Goal: Task Accomplishment & Management: Use online tool/utility

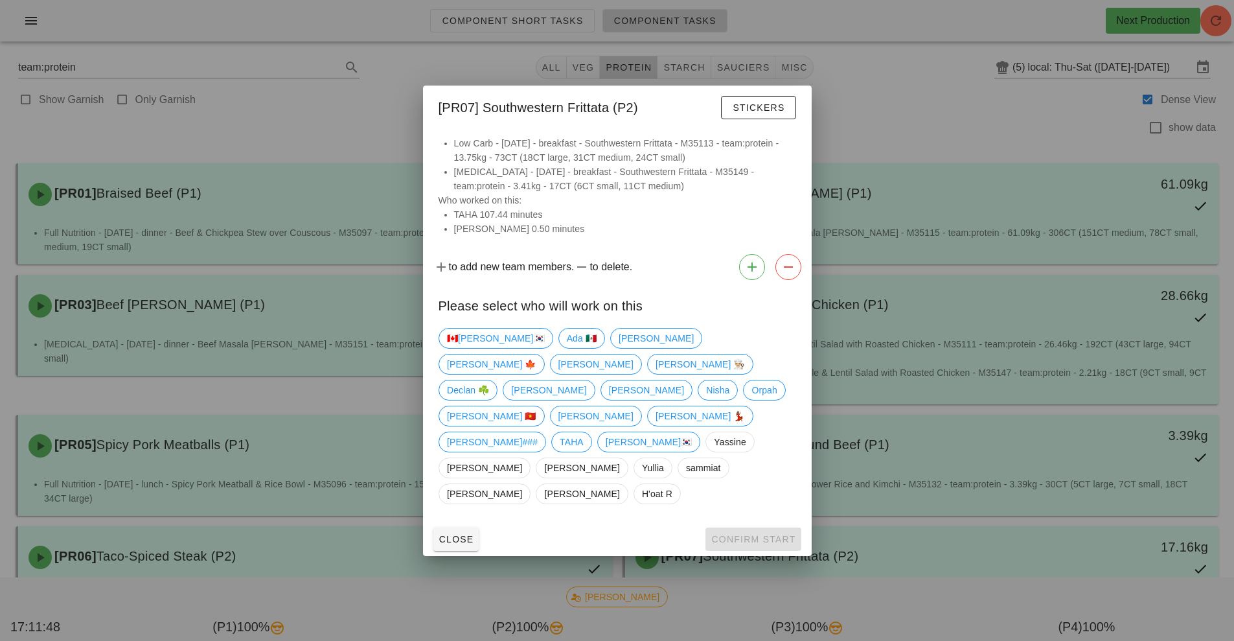
click at [896, 112] on div at bounding box center [617, 320] width 1234 height 641
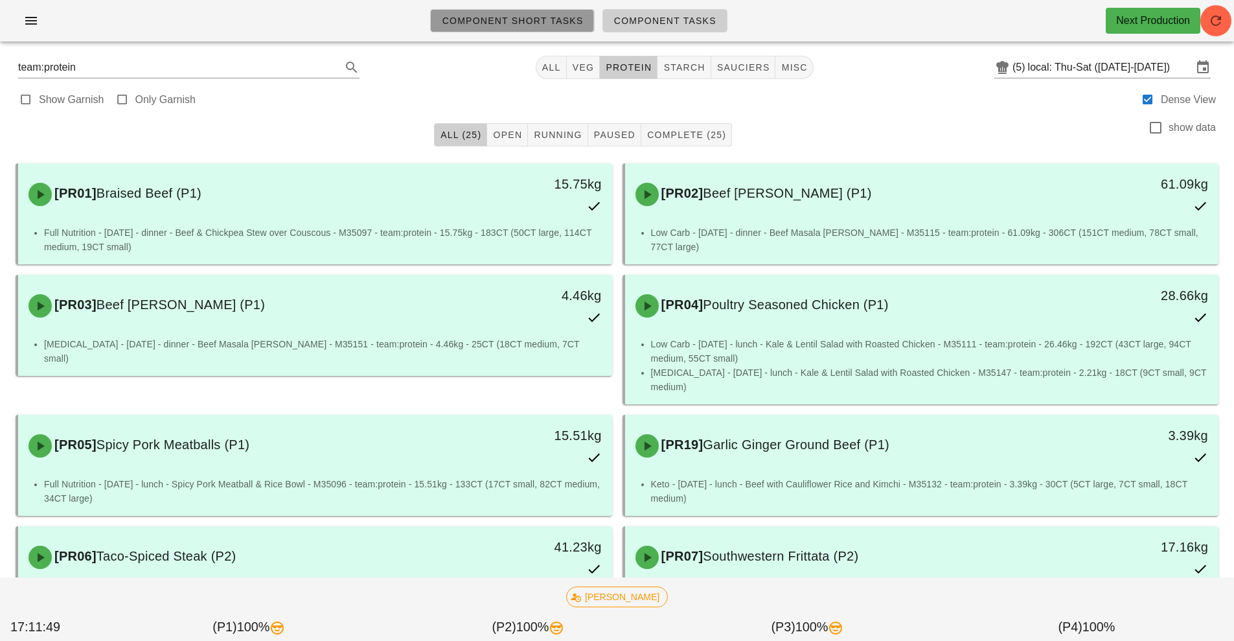
click at [485, 29] on link "Component Short Tasks" at bounding box center [512, 20] width 164 height 23
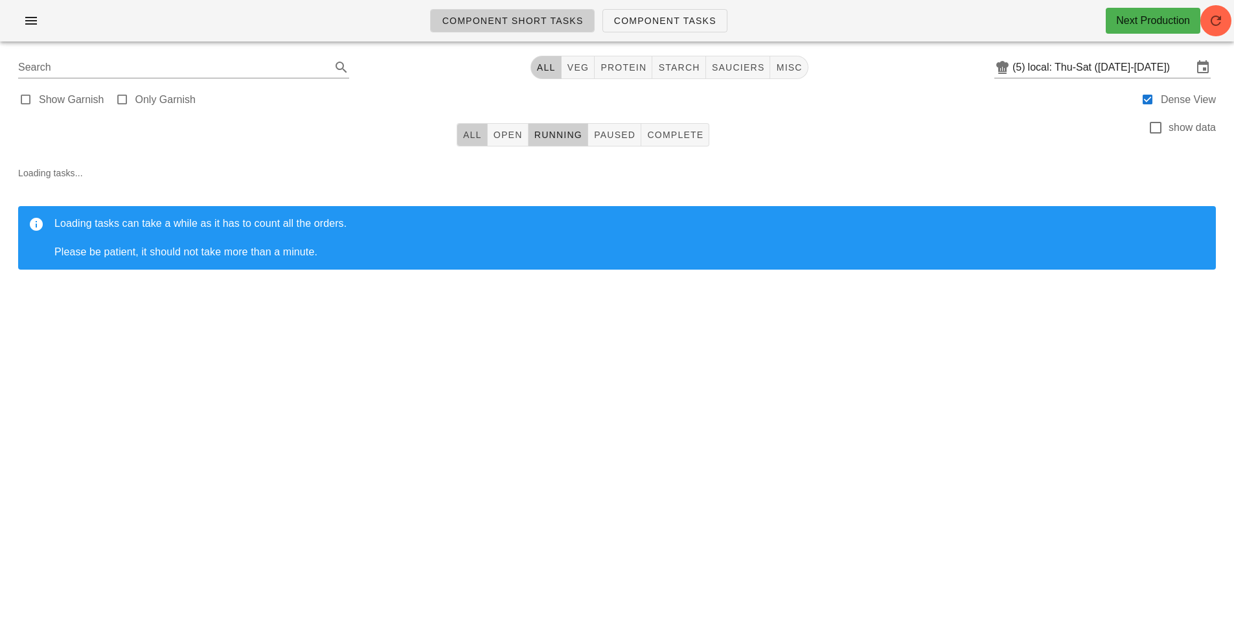
click at [477, 137] on span "All" at bounding box center [472, 135] width 19 height 10
click at [1226, 10] on button "button" at bounding box center [1215, 20] width 31 height 31
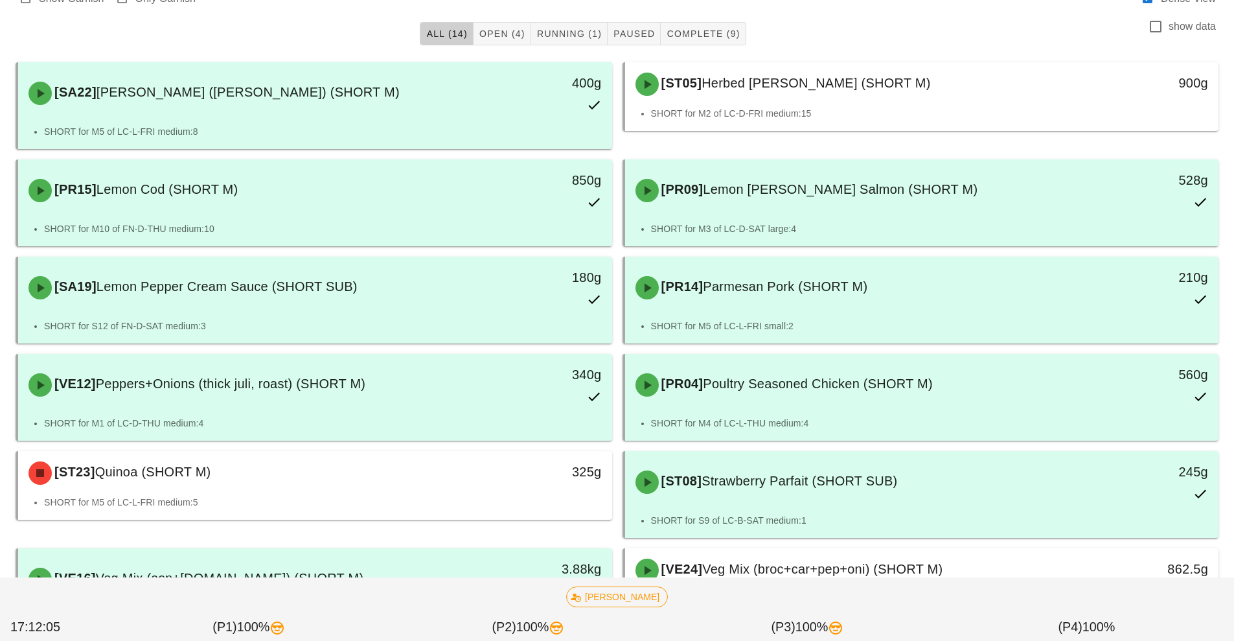
scroll to position [103, 0]
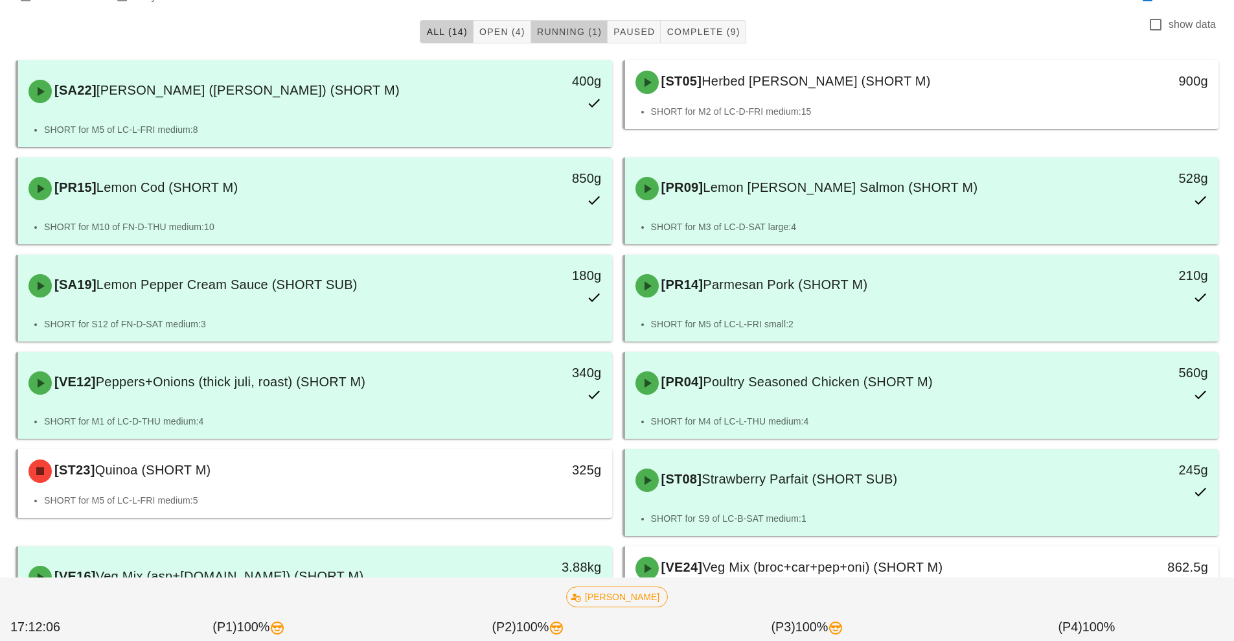
click at [582, 34] on span "Running (1)" at bounding box center [568, 32] width 65 height 10
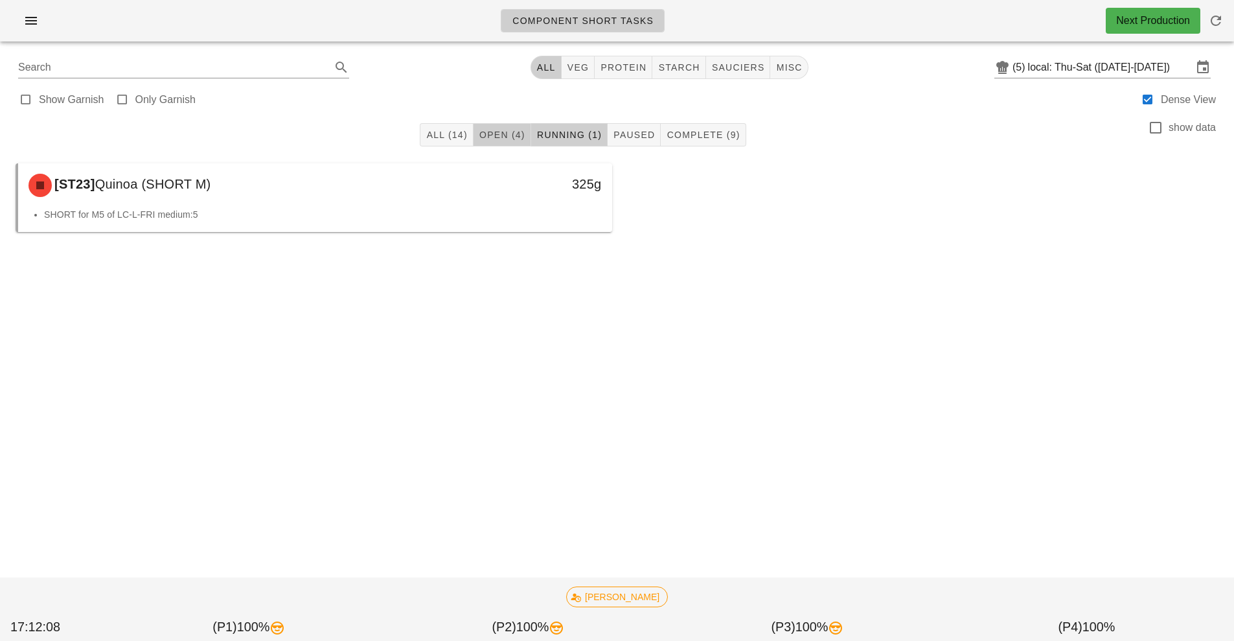
click at [495, 136] on span "Open (4)" at bounding box center [502, 135] width 47 height 10
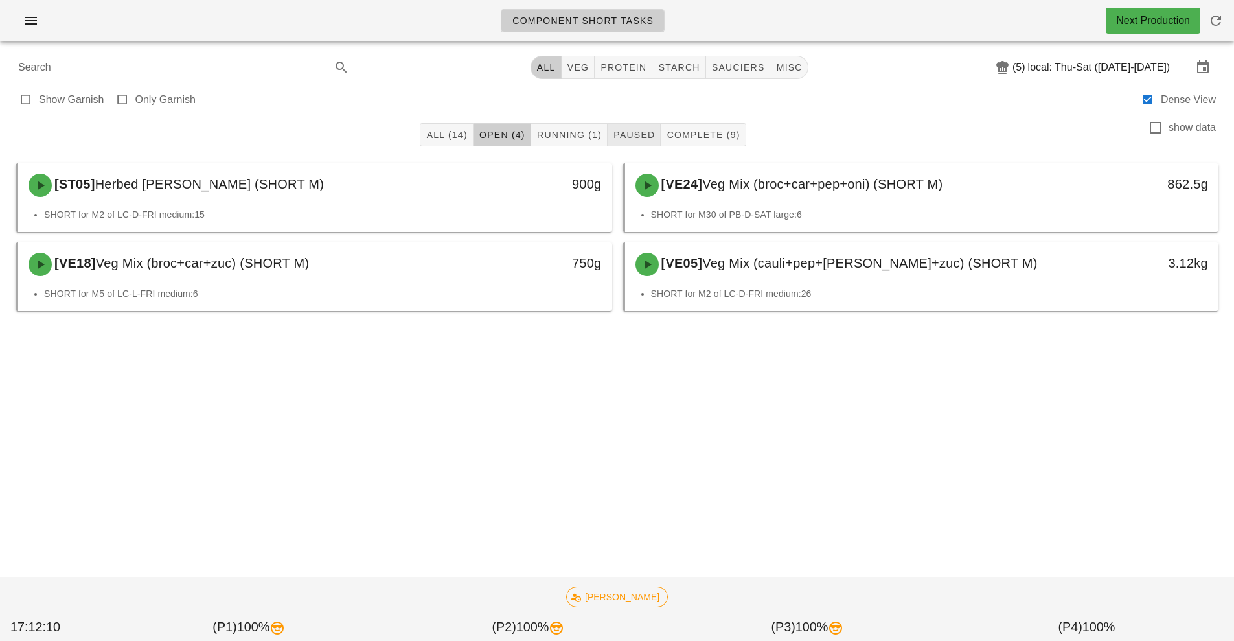
click at [622, 144] on button "Paused" at bounding box center [634, 134] width 53 height 23
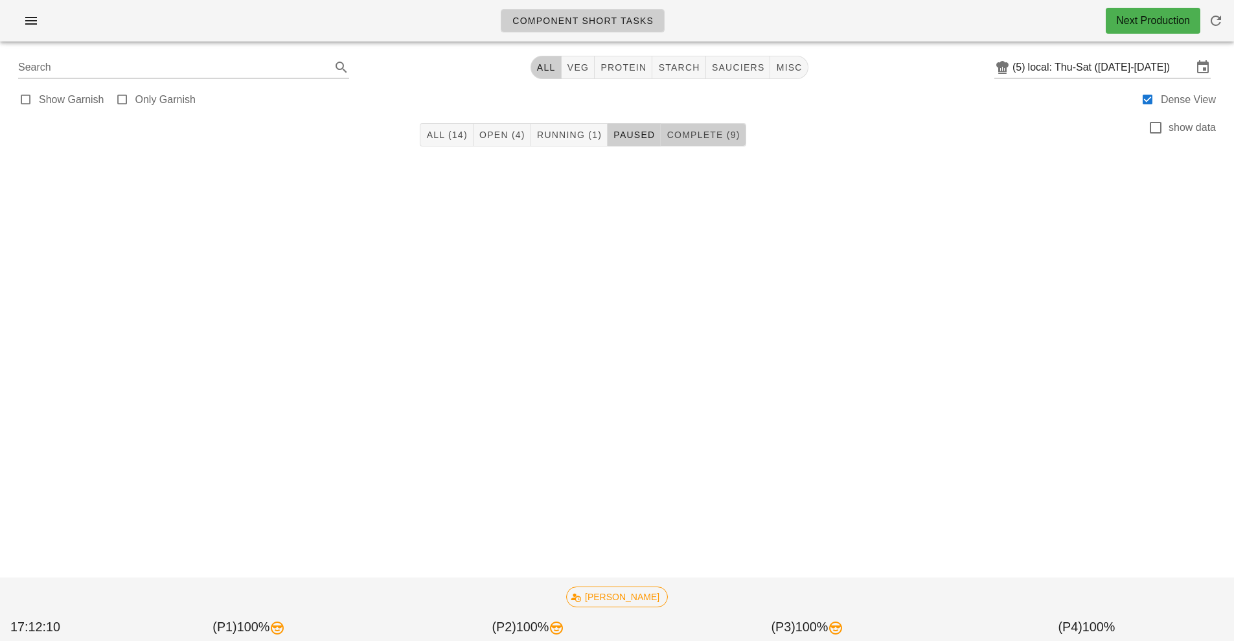
click at [700, 135] on span "Complete (9)" at bounding box center [703, 135] width 74 height 10
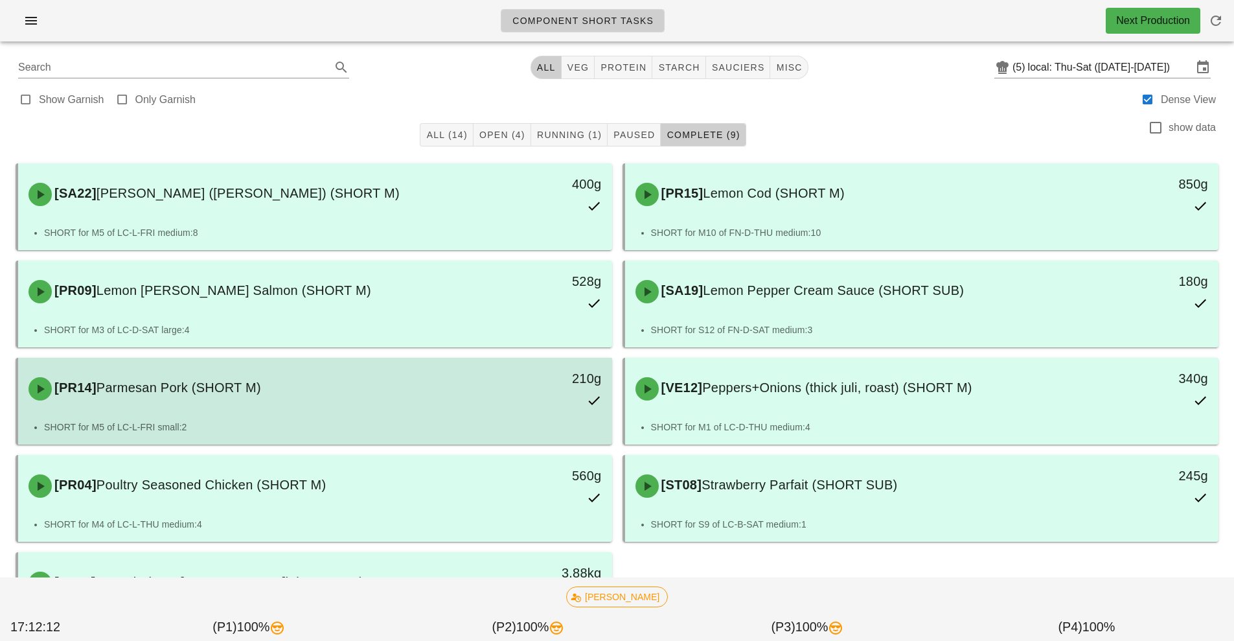
click at [536, 406] on div "210g" at bounding box center [535, 388] width 147 height 57
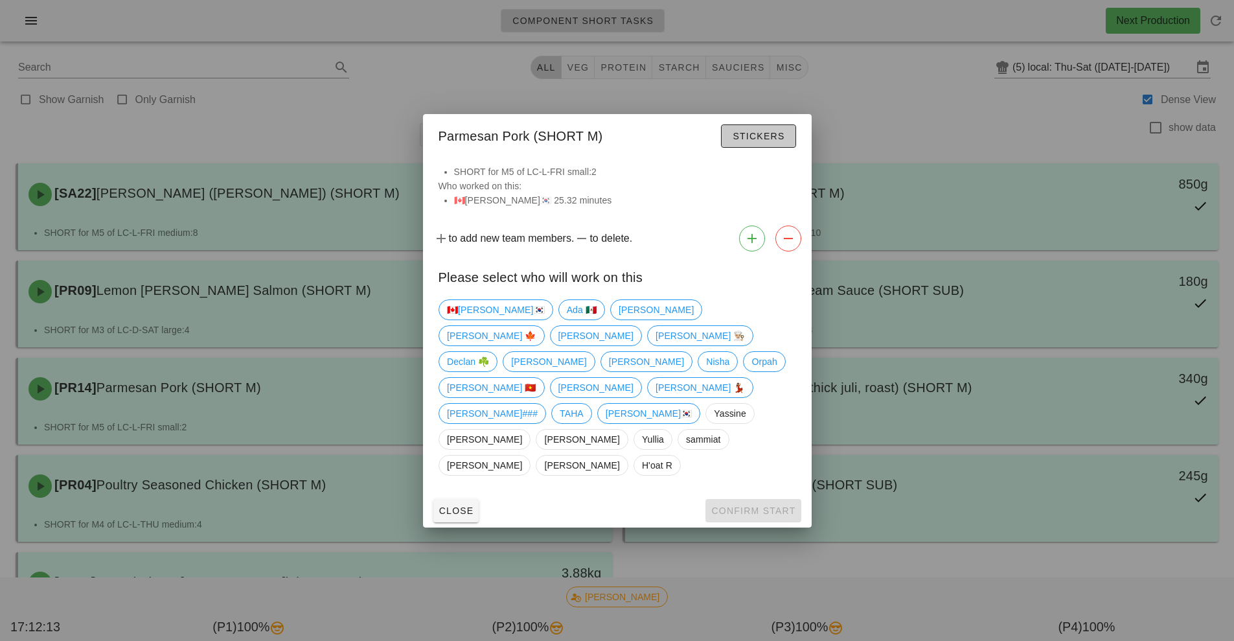
click at [764, 141] on span "Stickers" at bounding box center [758, 136] width 52 height 10
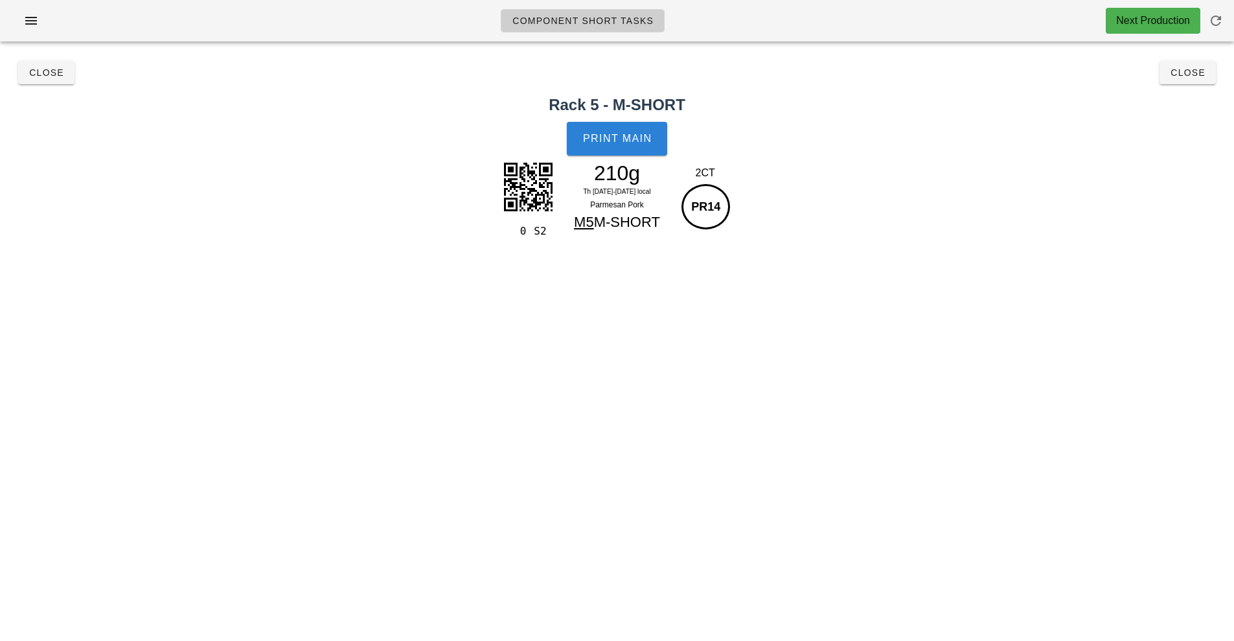
click at [613, 150] on button "Print Main" at bounding box center [617, 139] width 100 height 34
click at [1185, 73] on span "Close" at bounding box center [1188, 72] width 36 height 10
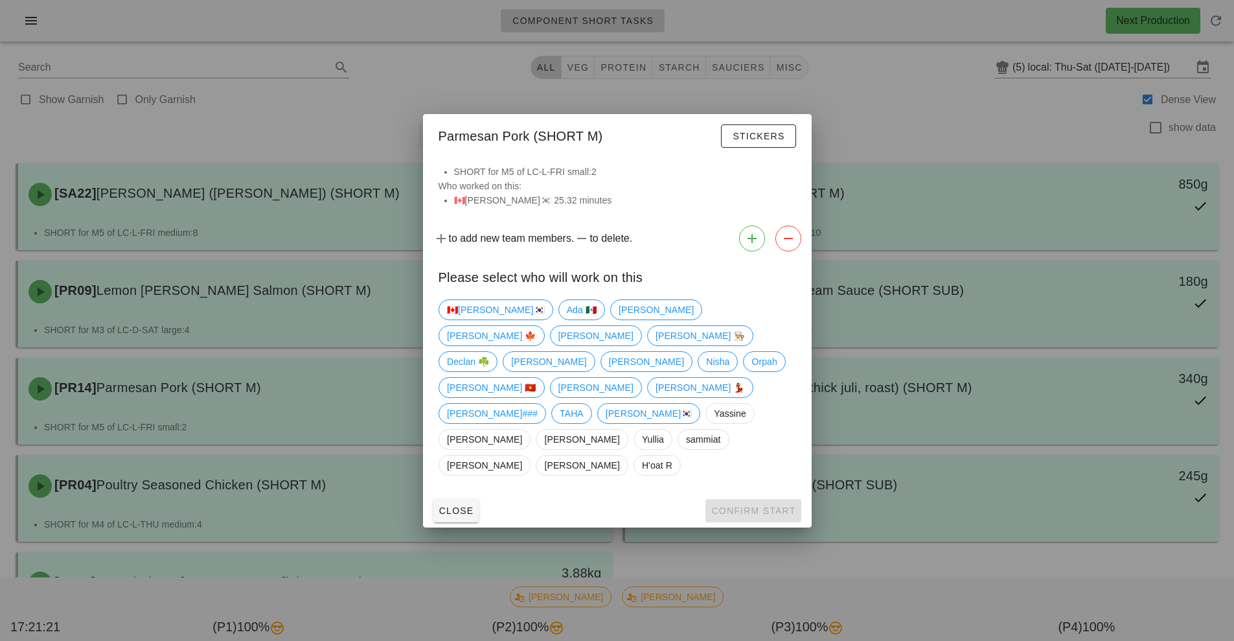
click at [860, 136] on div at bounding box center [617, 320] width 1234 height 641
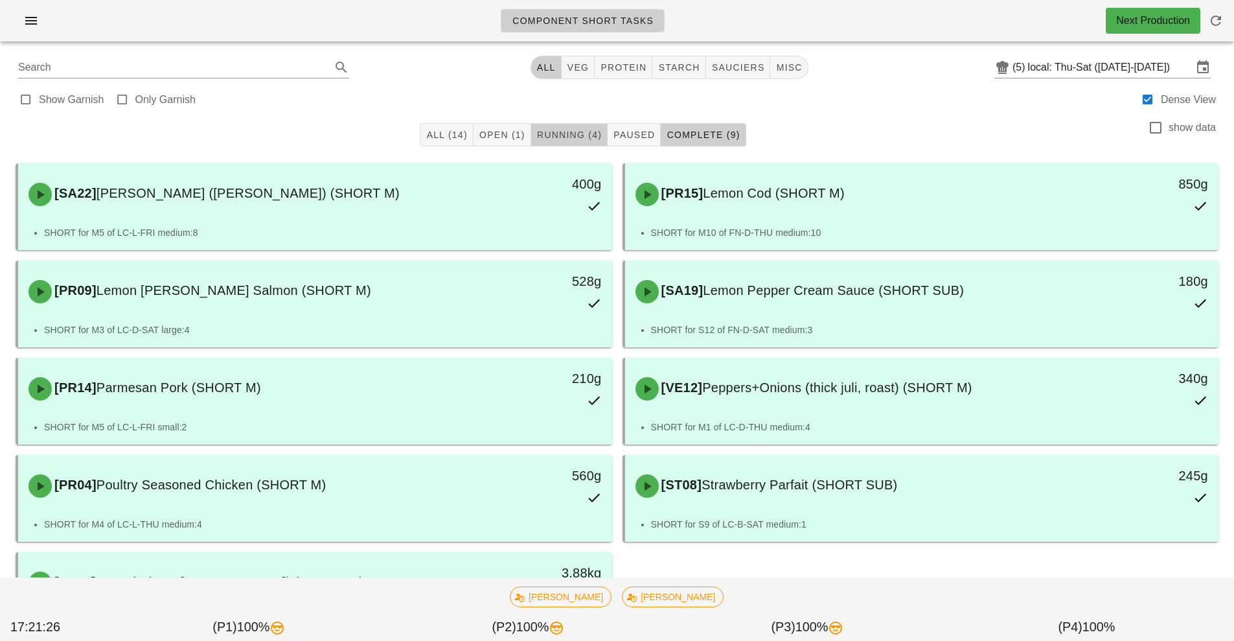
click at [577, 144] on button "Running (4)" at bounding box center [569, 134] width 76 height 23
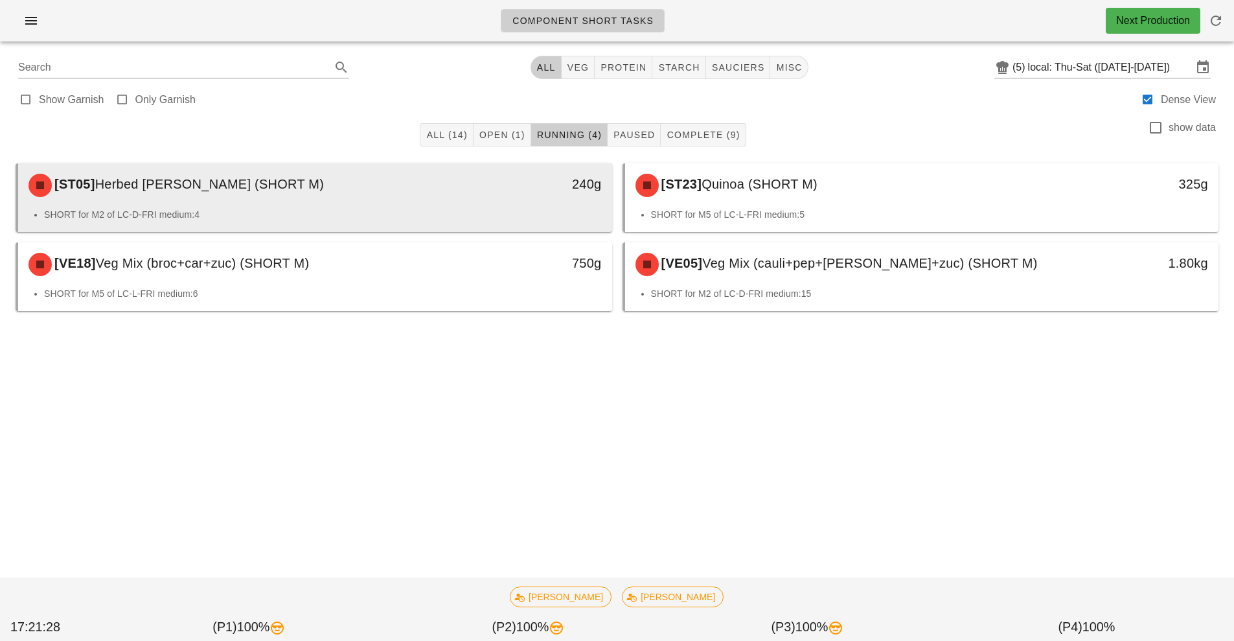
click at [357, 189] on div "[ST05] Herbed Jasmine Rice (SHORT M)" at bounding box center [241, 185] width 441 height 39
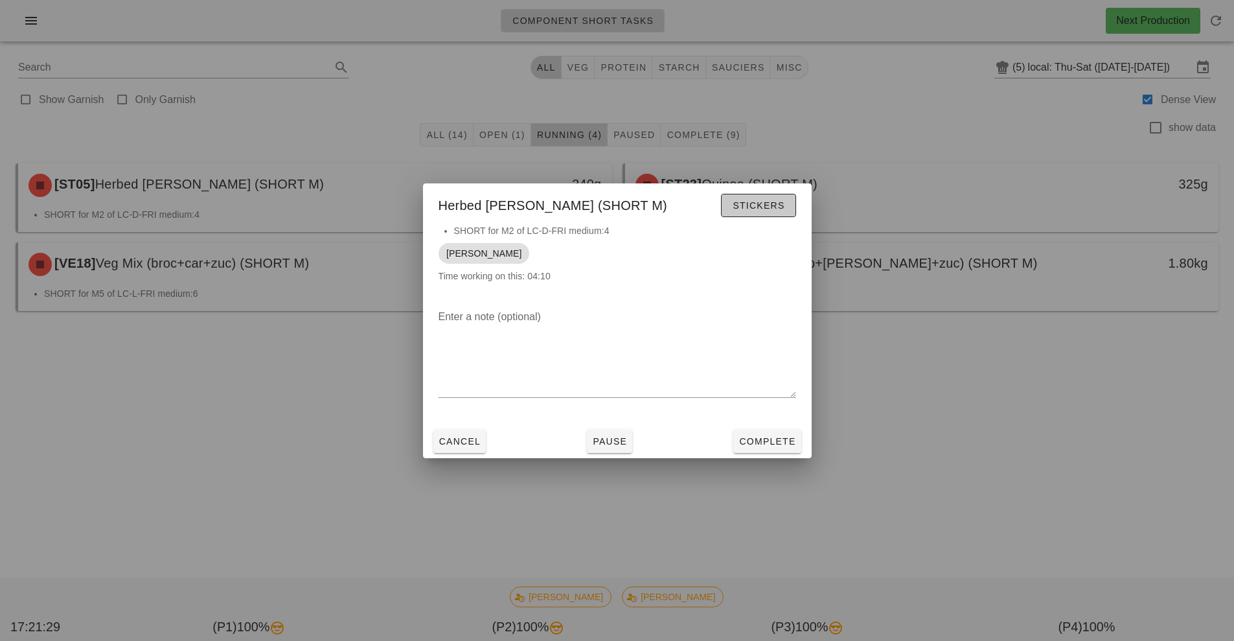
click at [772, 212] on button "Stickers" at bounding box center [758, 205] width 75 height 23
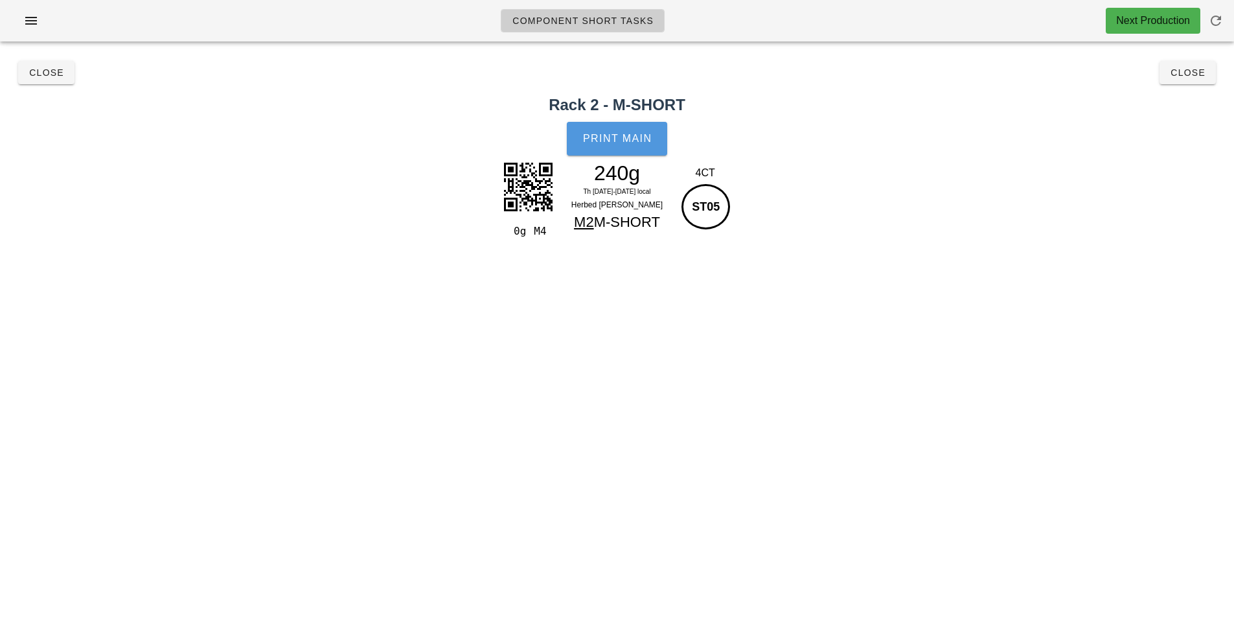
click at [634, 136] on span "Print Main" at bounding box center [617, 139] width 70 height 12
click at [1193, 82] on button "Close" at bounding box center [1188, 72] width 56 height 23
